Goal: Information Seeking & Learning: Learn about a topic

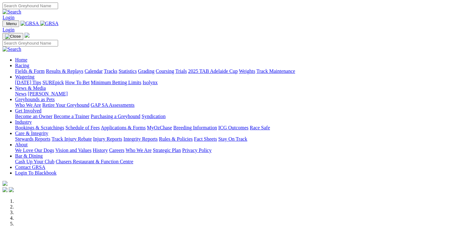
click at [20, 68] on link "Fields & Form" at bounding box center [30, 70] width 30 height 5
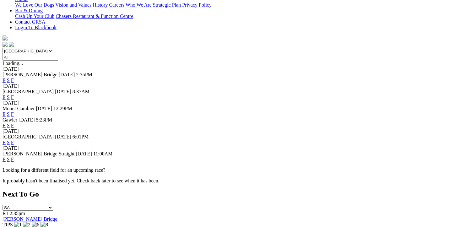
scroll to position [157, 0]
click at [14, 111] on link "F" at bounding box center [12, 113] width 3 height 5
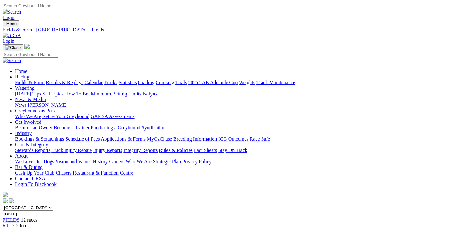
click at [8, 223] on link "R1" at bounding box center [6, 225] width 6 height 5
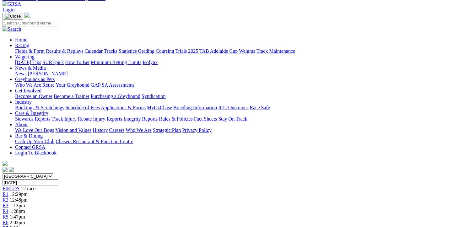
click at [122, 197] on div "R2 12:48pm" at bounding box center [238, 200] width 470 height 6
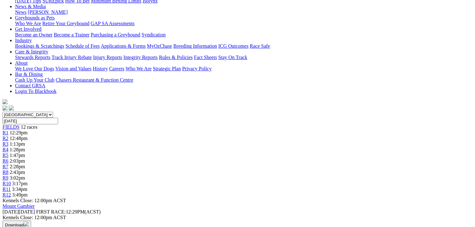
scroll to position [94, 0]
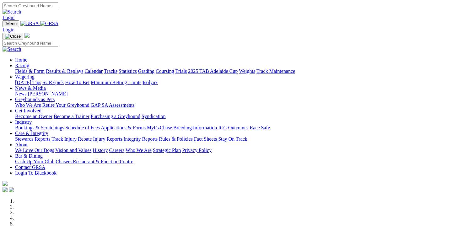
click at [29, 63] on link "Racing" at bounding box center [22, 65] width 14 height 5
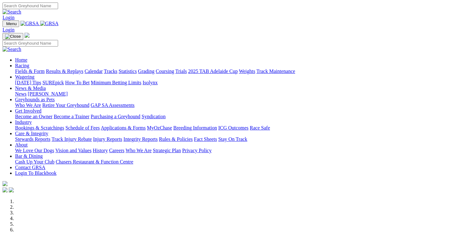
click at [29, 63] on link "Racing" at bounding box center [22, 65] width 14 height 5
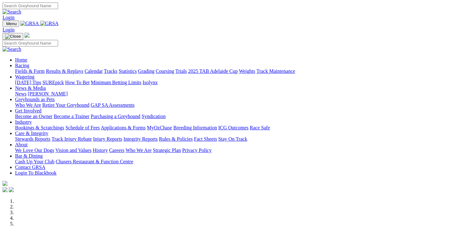
click at [20, 68] on link "Fields & Form" at bounding box center [30, 70] width 30 height 5
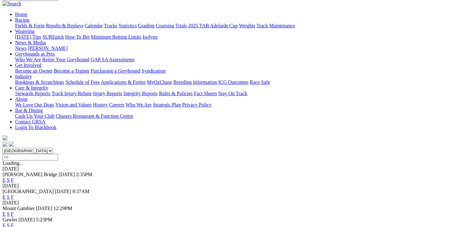
scroll to position [94, 0]
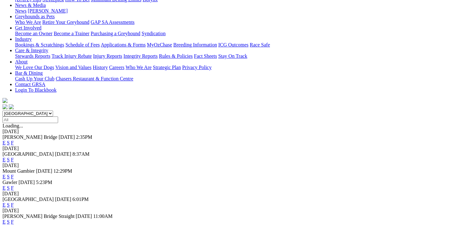
click at [14, 174] on link "F" at bounding box center [12, 176] width 3 height 5
